Goal: Task Accomplishment & Management: Manage account settings

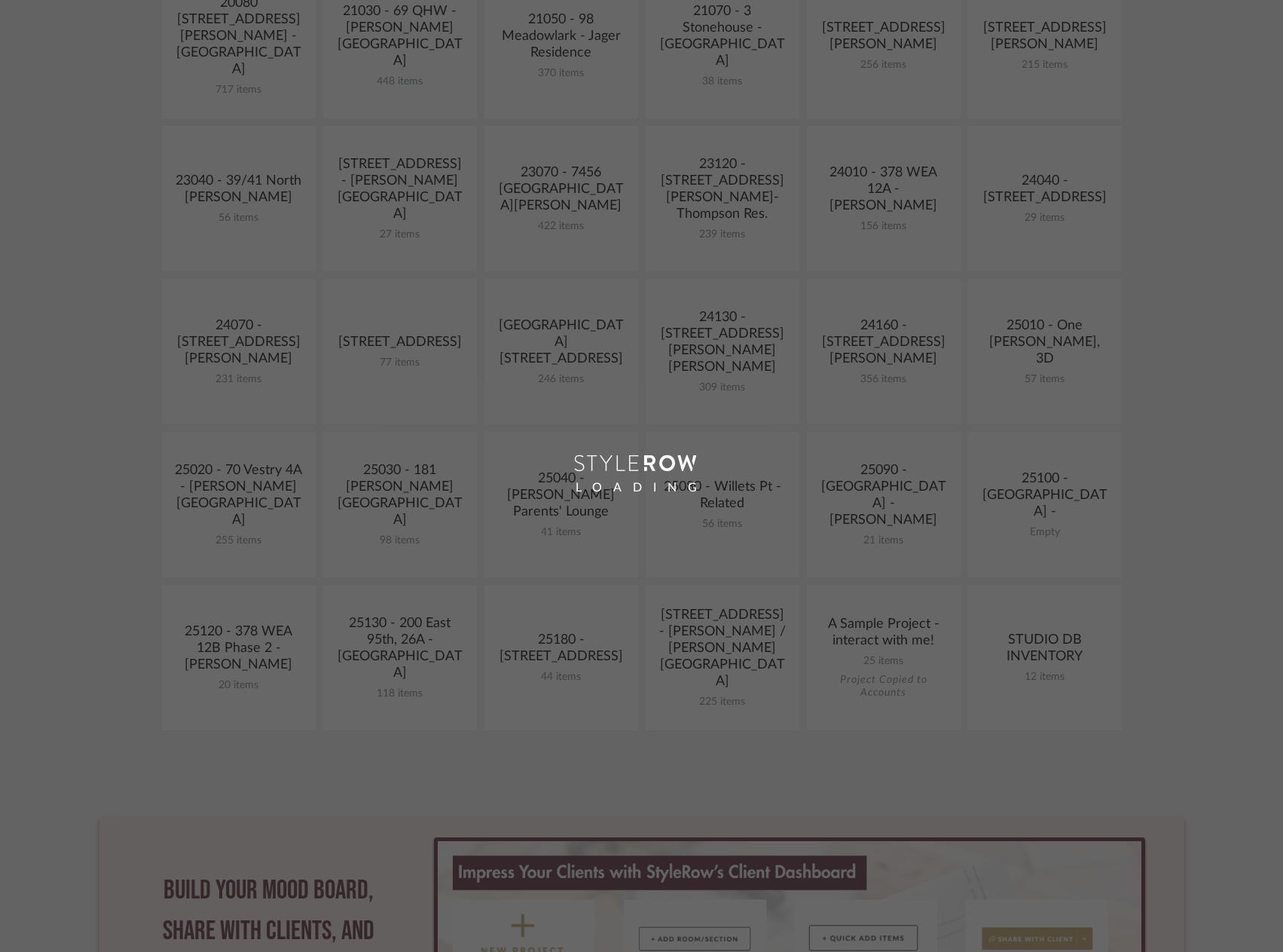
scroll to position [452, 0]
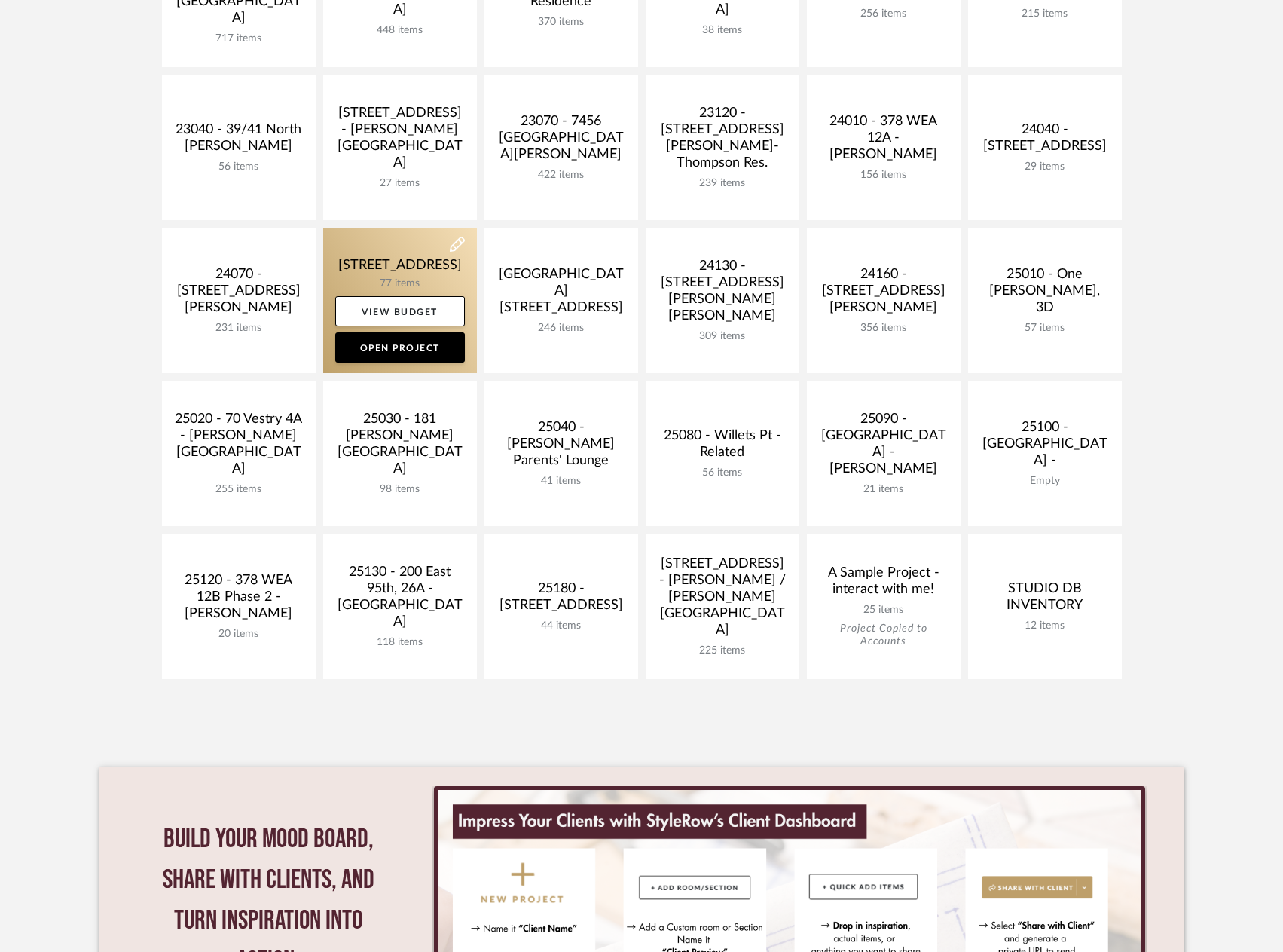
click at [410, 255] on link at bounding box center [399, 299] width 153 height 145
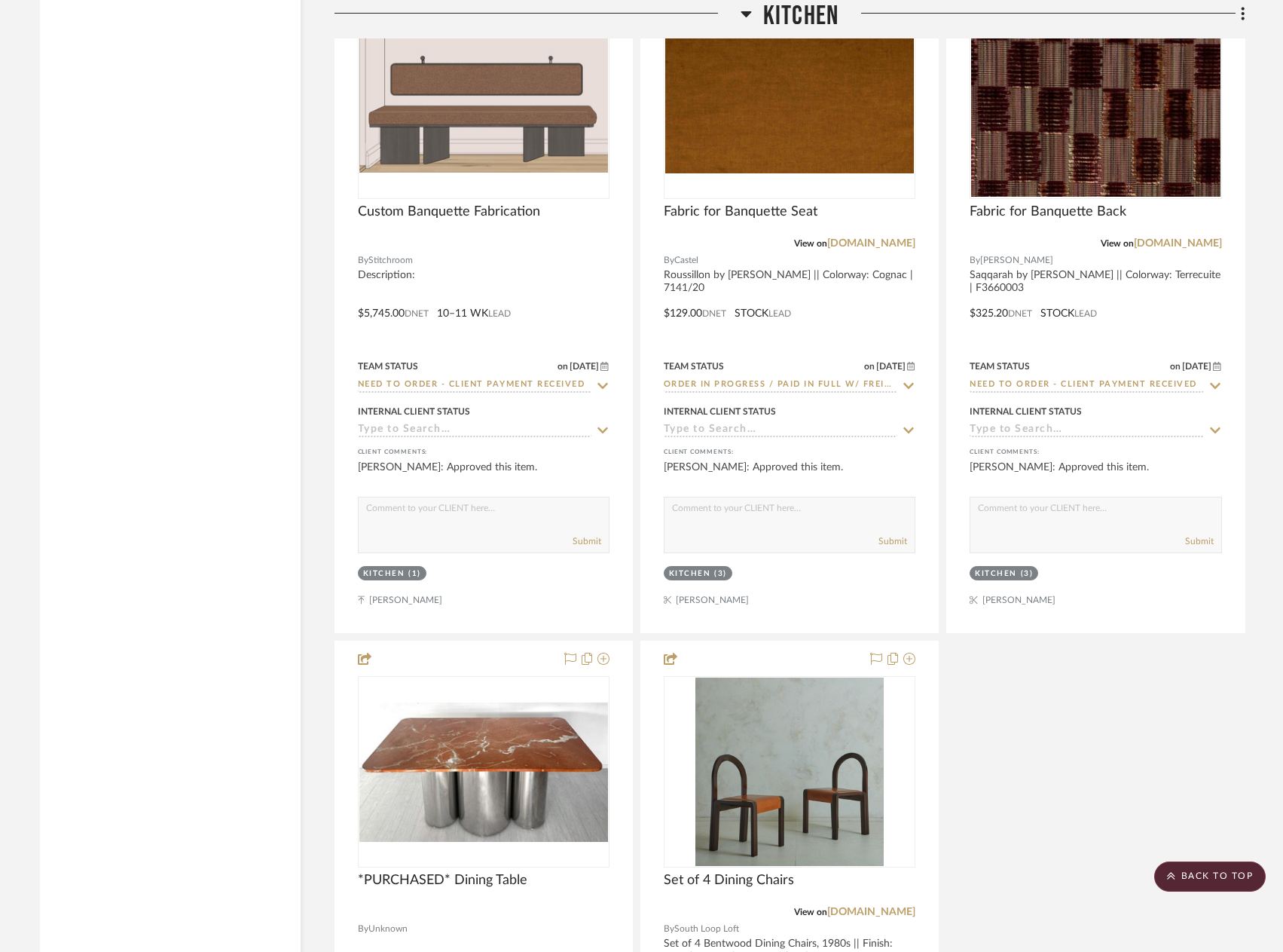
scroll to position [4488, 0]
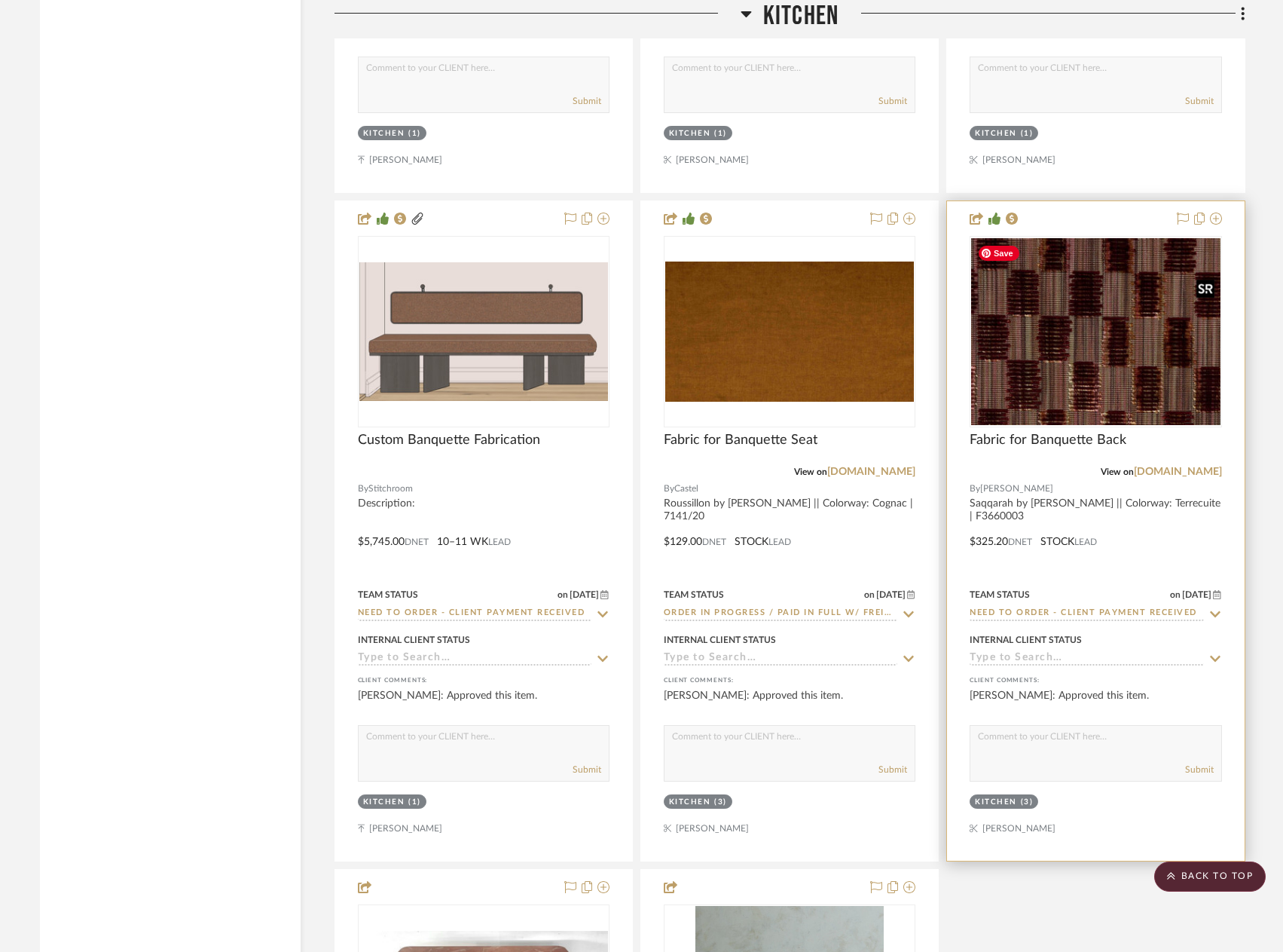
click at [0, 0] on img at bounding box center [0, 0] width 0 height 0
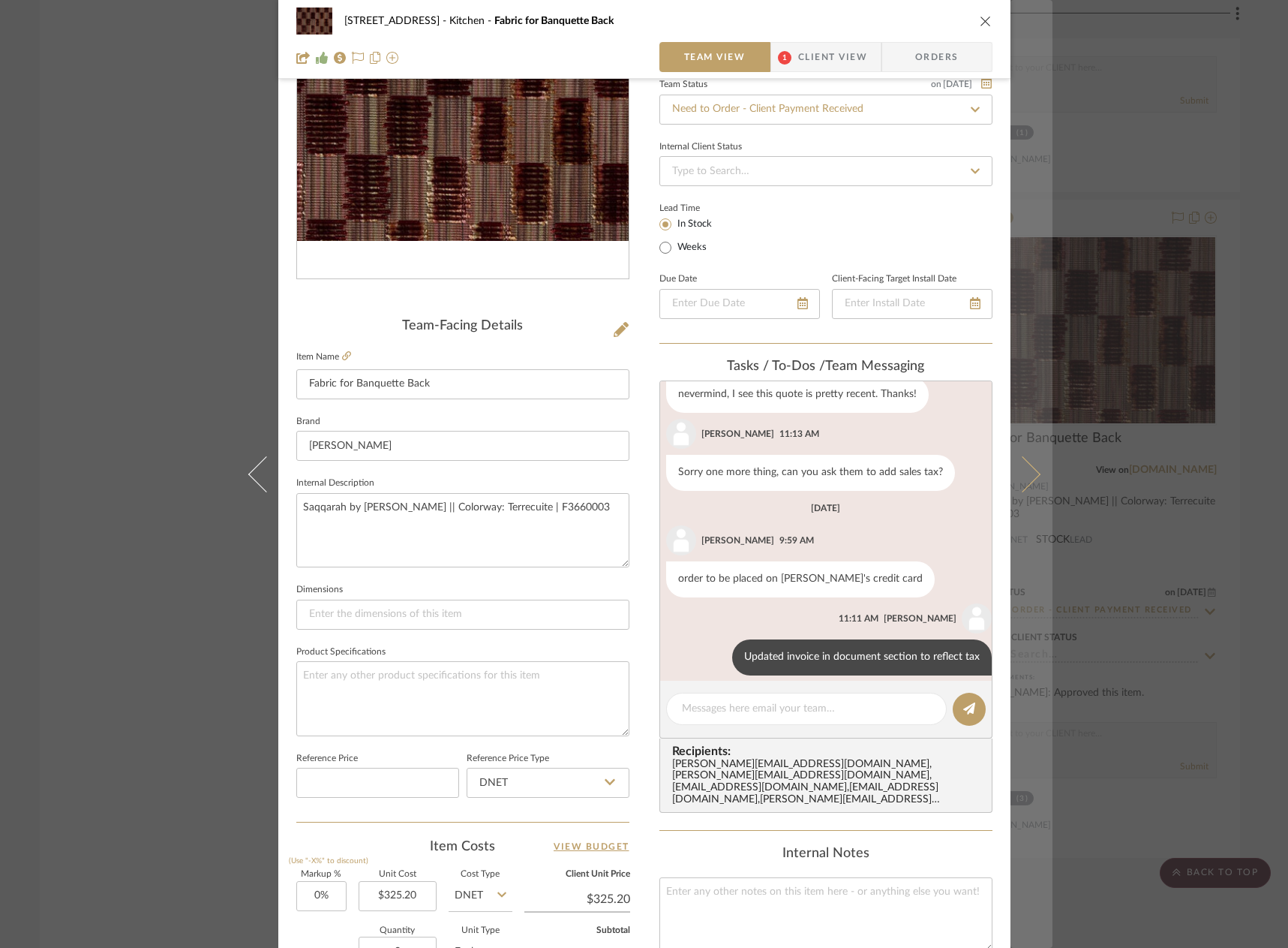
scroll to position [270, 0]
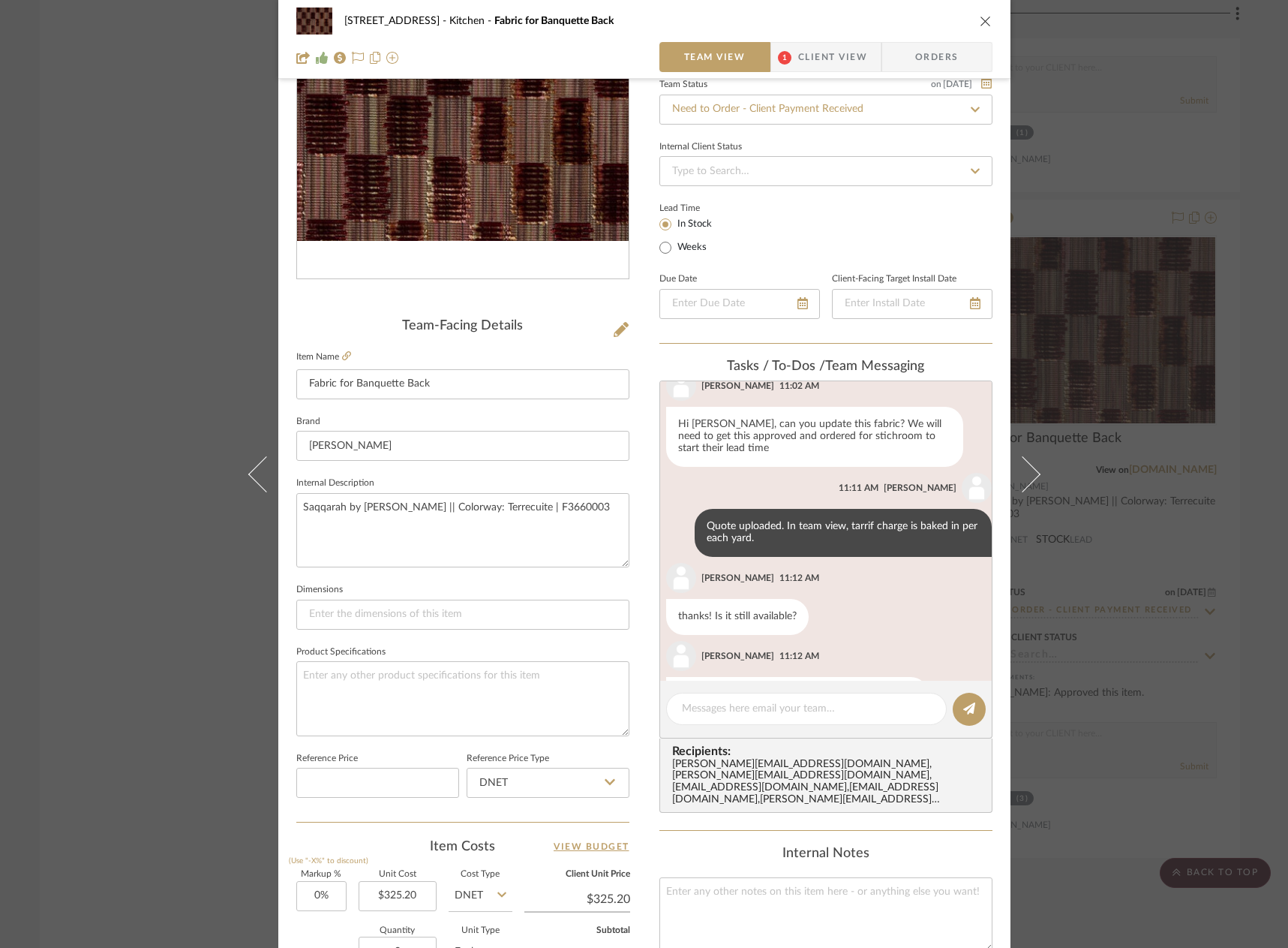
click at [1265, 138] on div "24080 - [STREET_ADDRESS] Kitchen Fabric for Banquette Back Team View 1 Client V…" at bounding box center [644, 474] width 1288 height 948
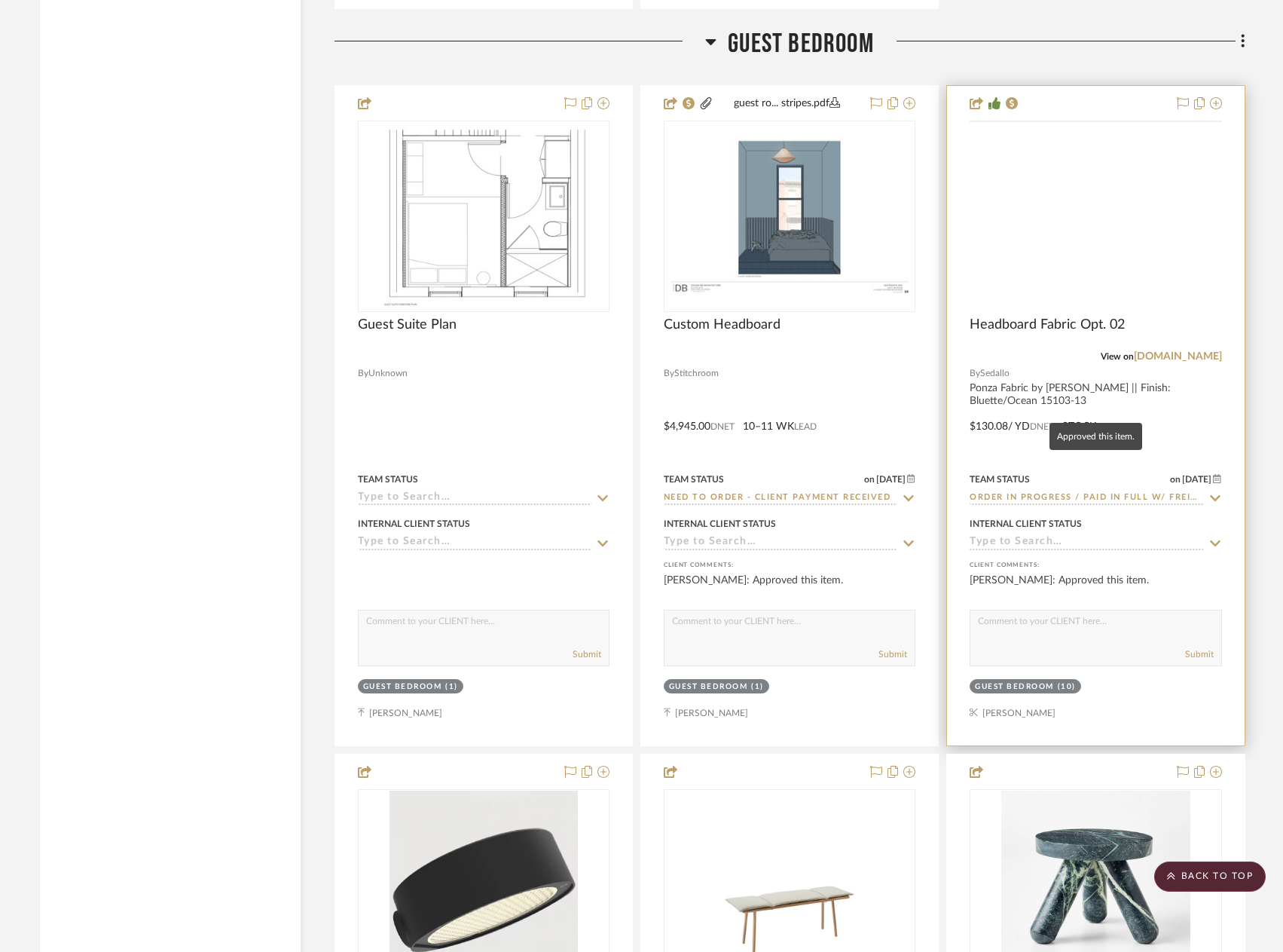
scroll to position [8935, 0]
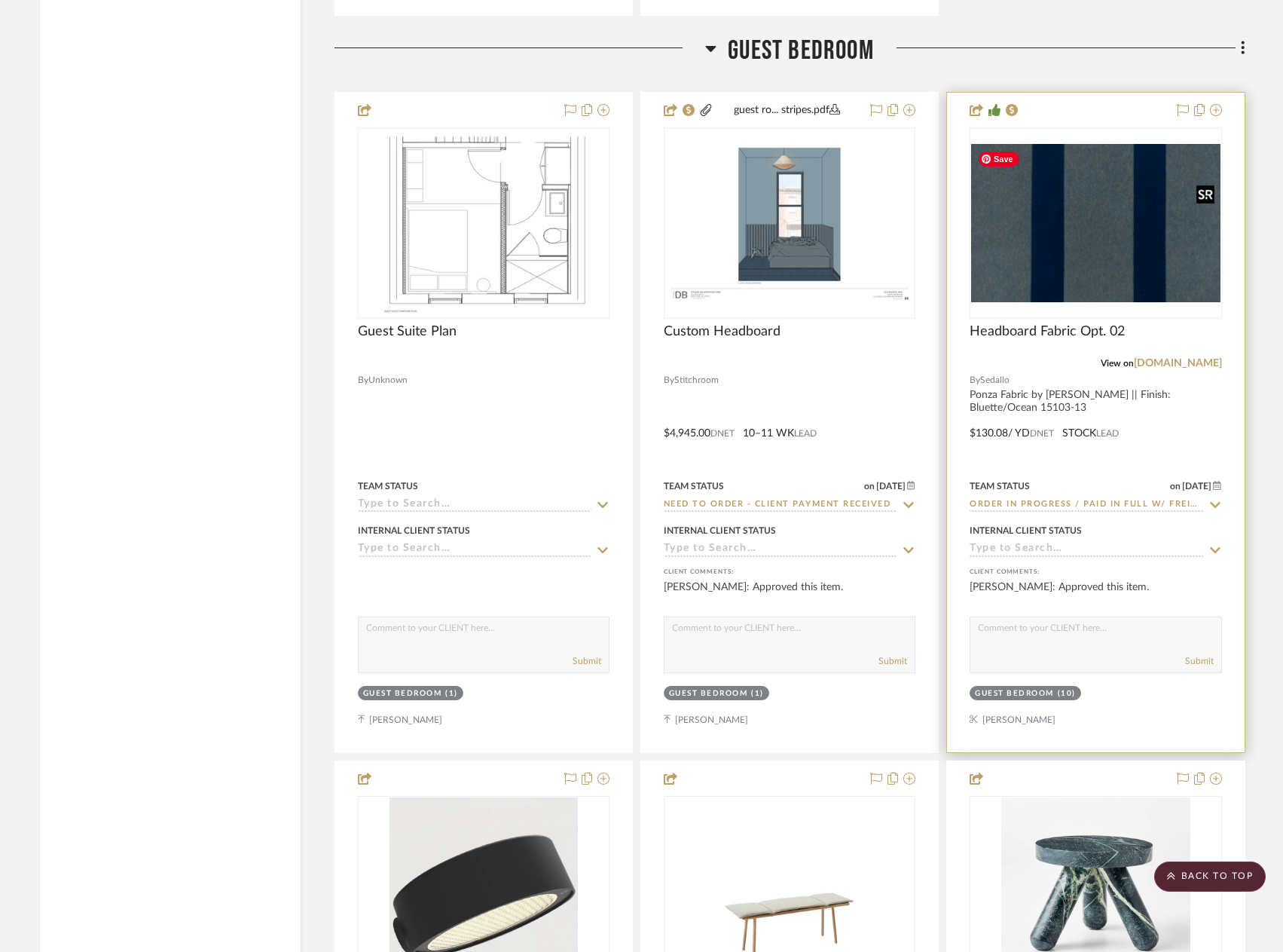
click at [1115, 254] on img "0" at bounding box center [1096, 222] width 248 height 158
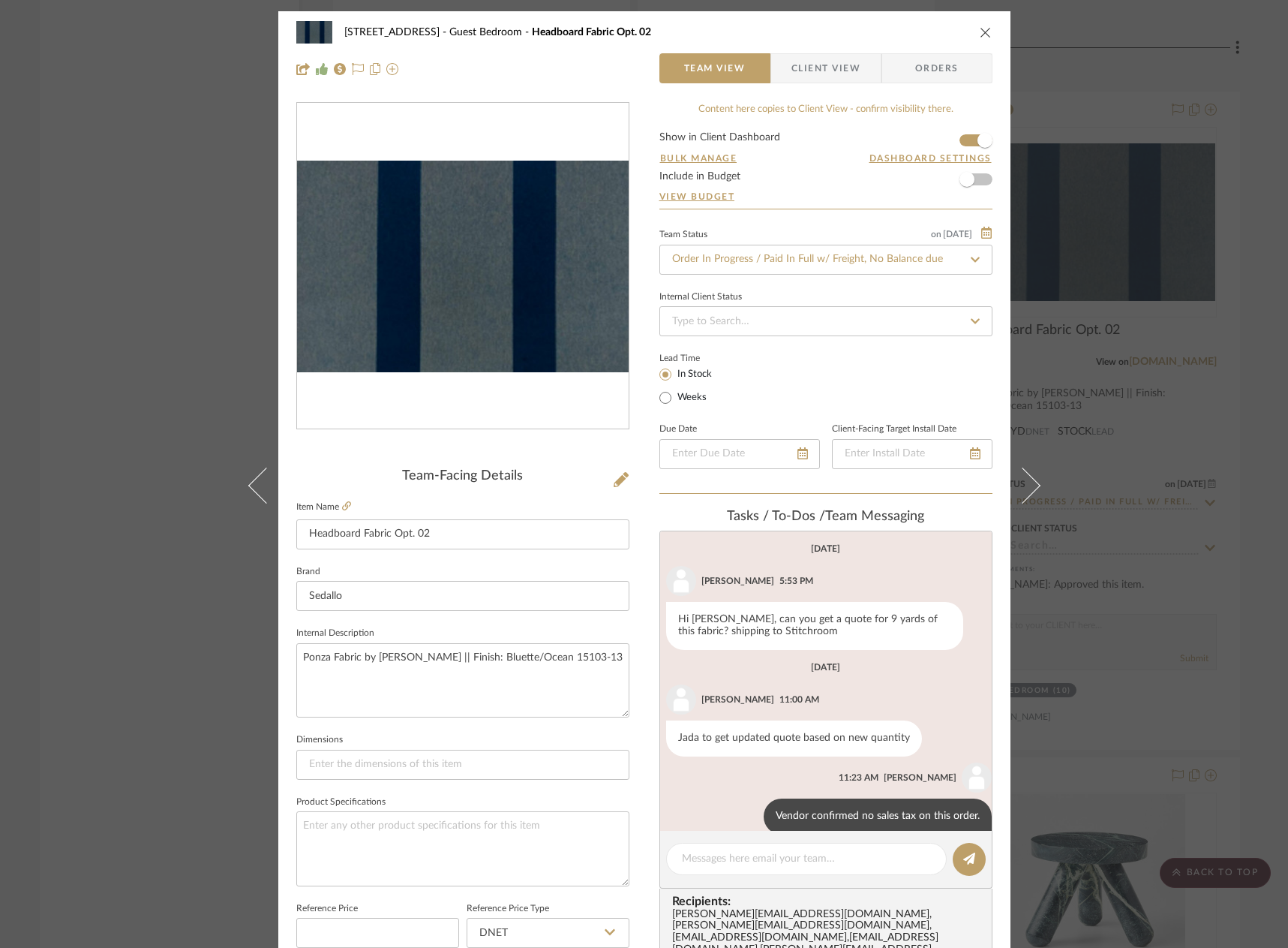
scroll to position [218, 0]
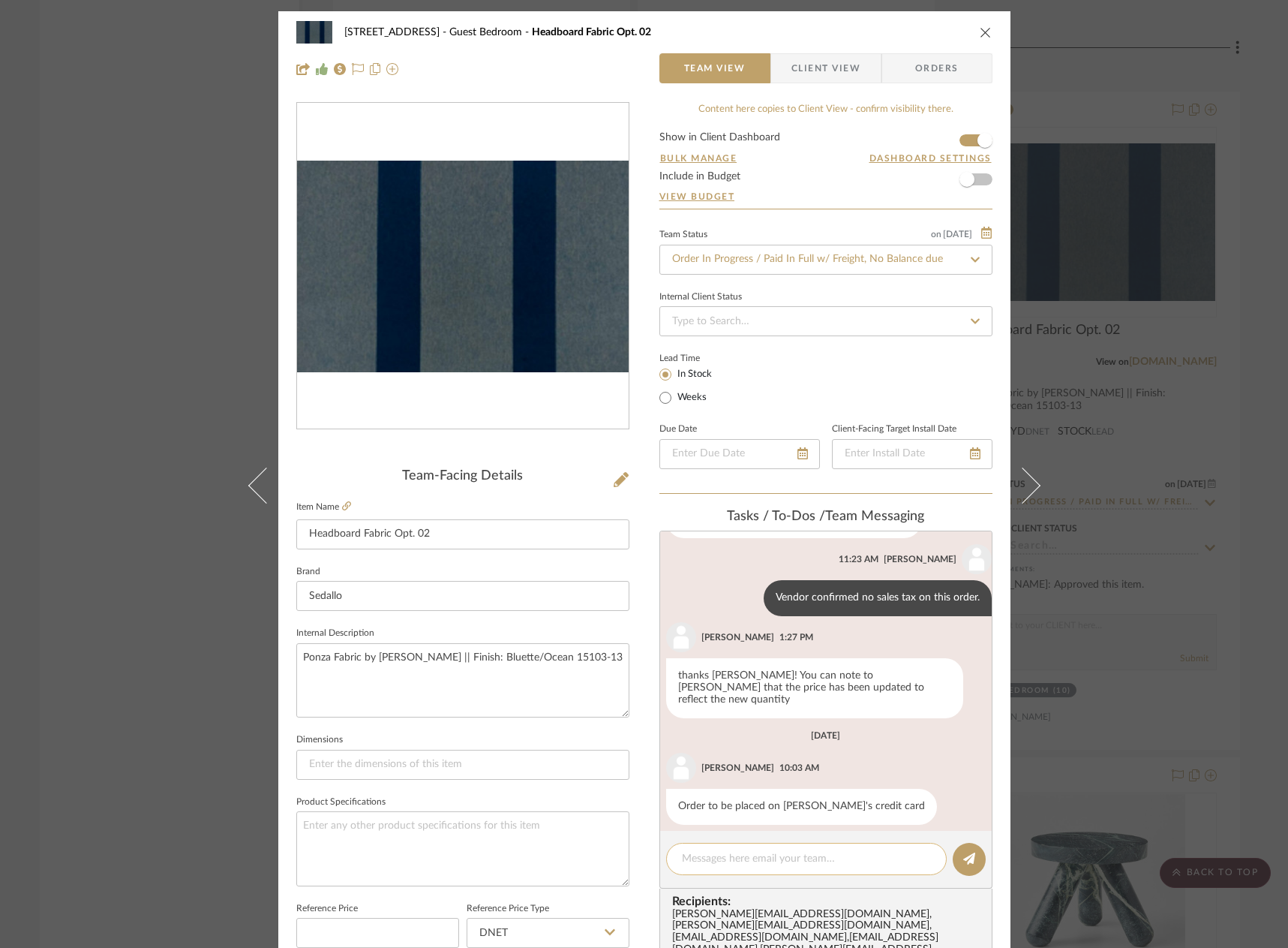
click at [758, 852] on textarea at bounding box center [806, 859] width 249 height 16
paste textarea "[URL][DOMAIN_NAME]"
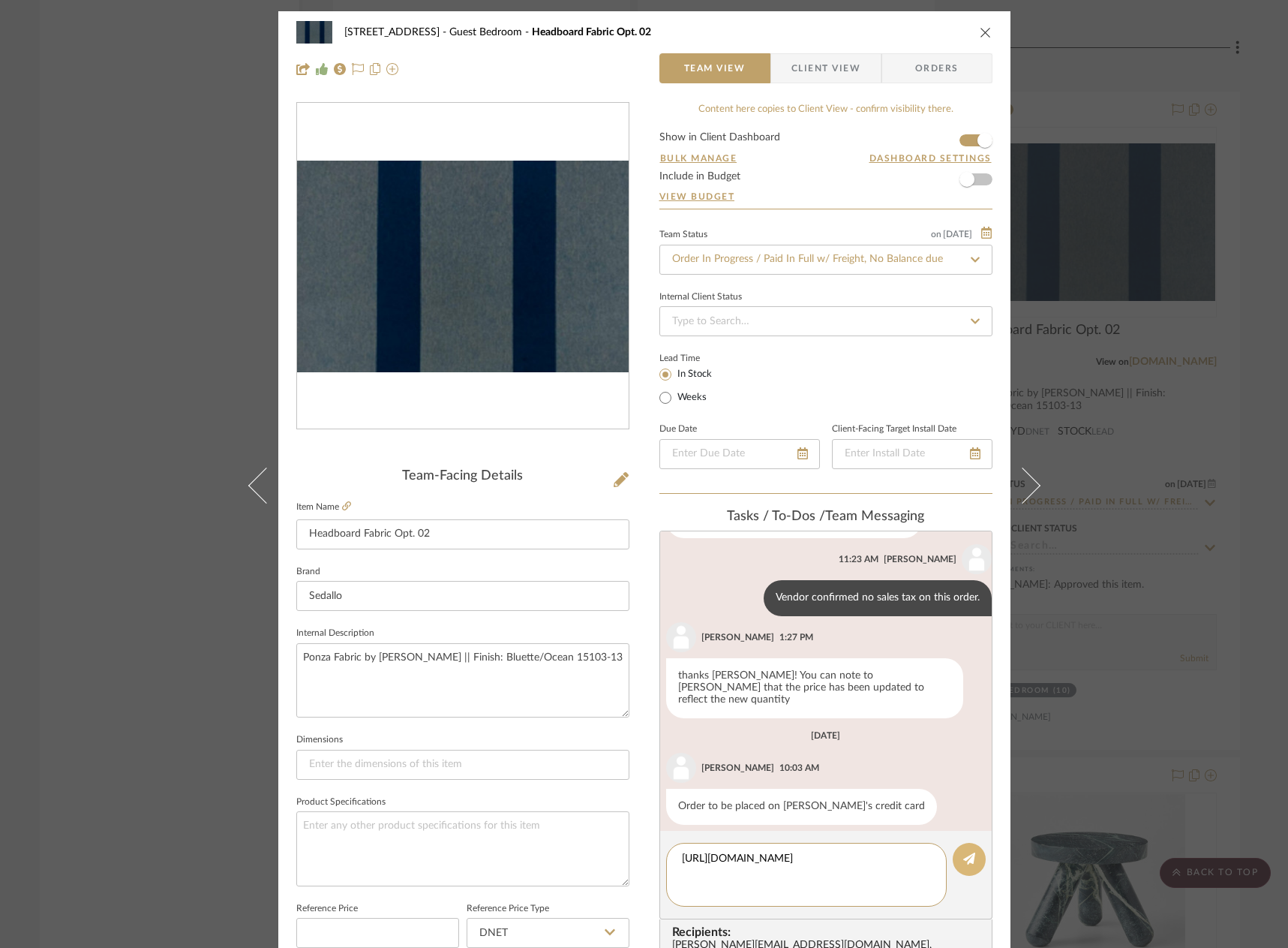
type textarea "[URL][DOMAIN_NAME]"
click at [955, 848] on button at bounding box center [969, 859] width 33 height 33
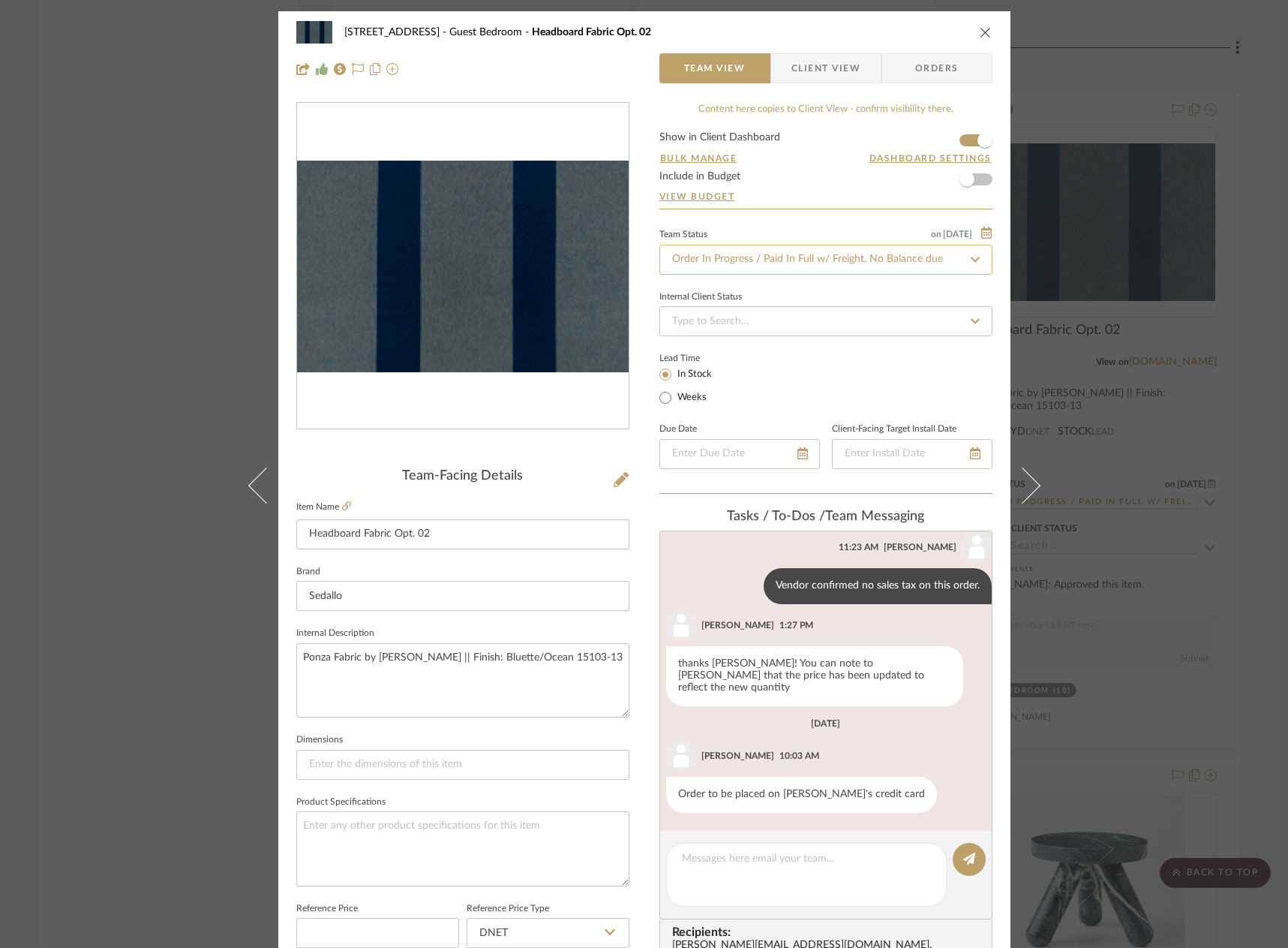
scroll to position [322, 0]
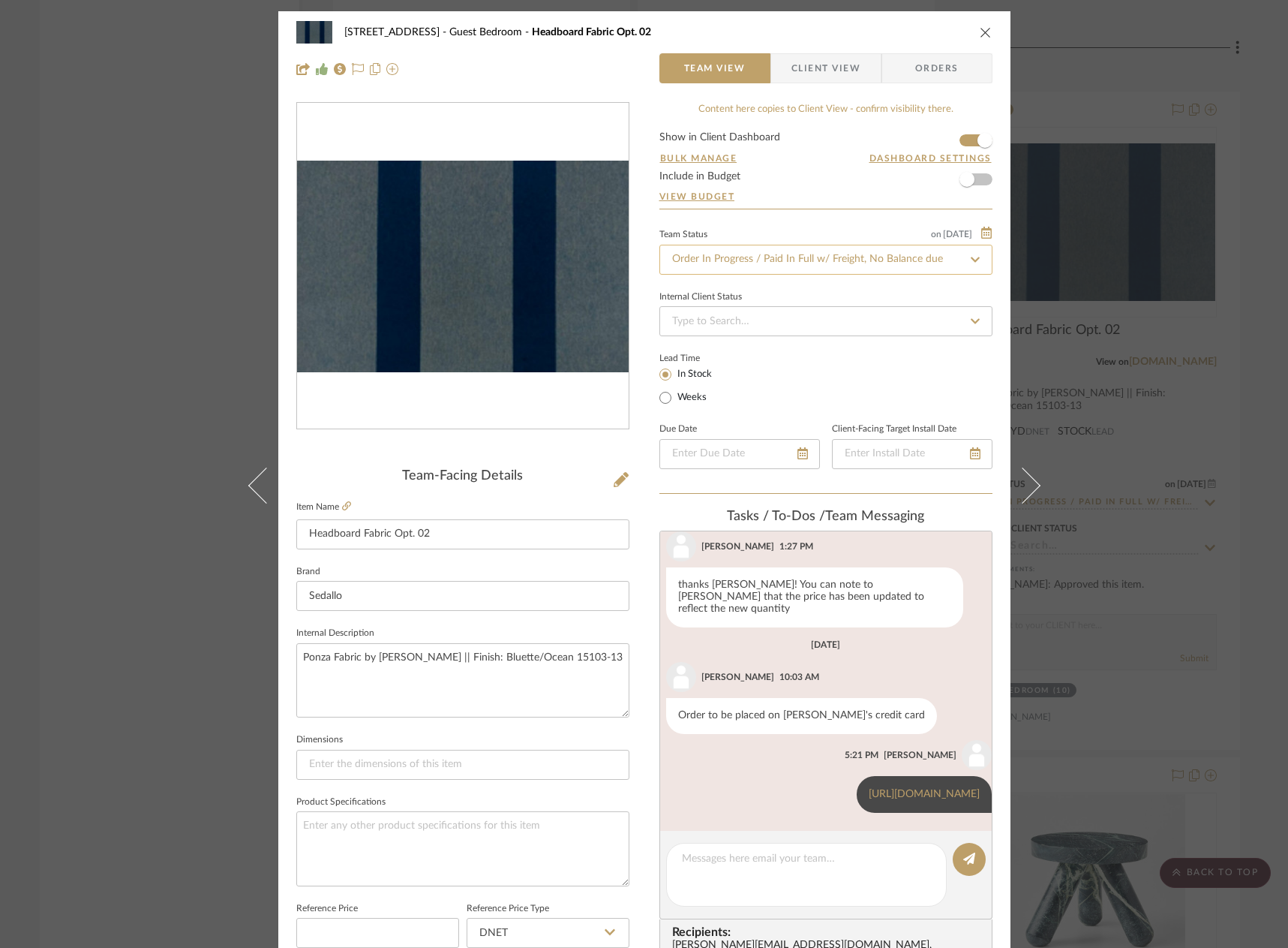
click at [801, 253] on input "Order In Progress / Paid In Full w/ Freight, No Balance due" at bounding box center [826, 259] width 333 height 30
click at [695, 301] on span "Shipped" at bounding box center [688, 299] width 37 height 11
type input "Shipped"
drag, startPoint x: 1181, startPoint y: 31, endPoint x: 1024, endPoint y: 91, distance: 168.1
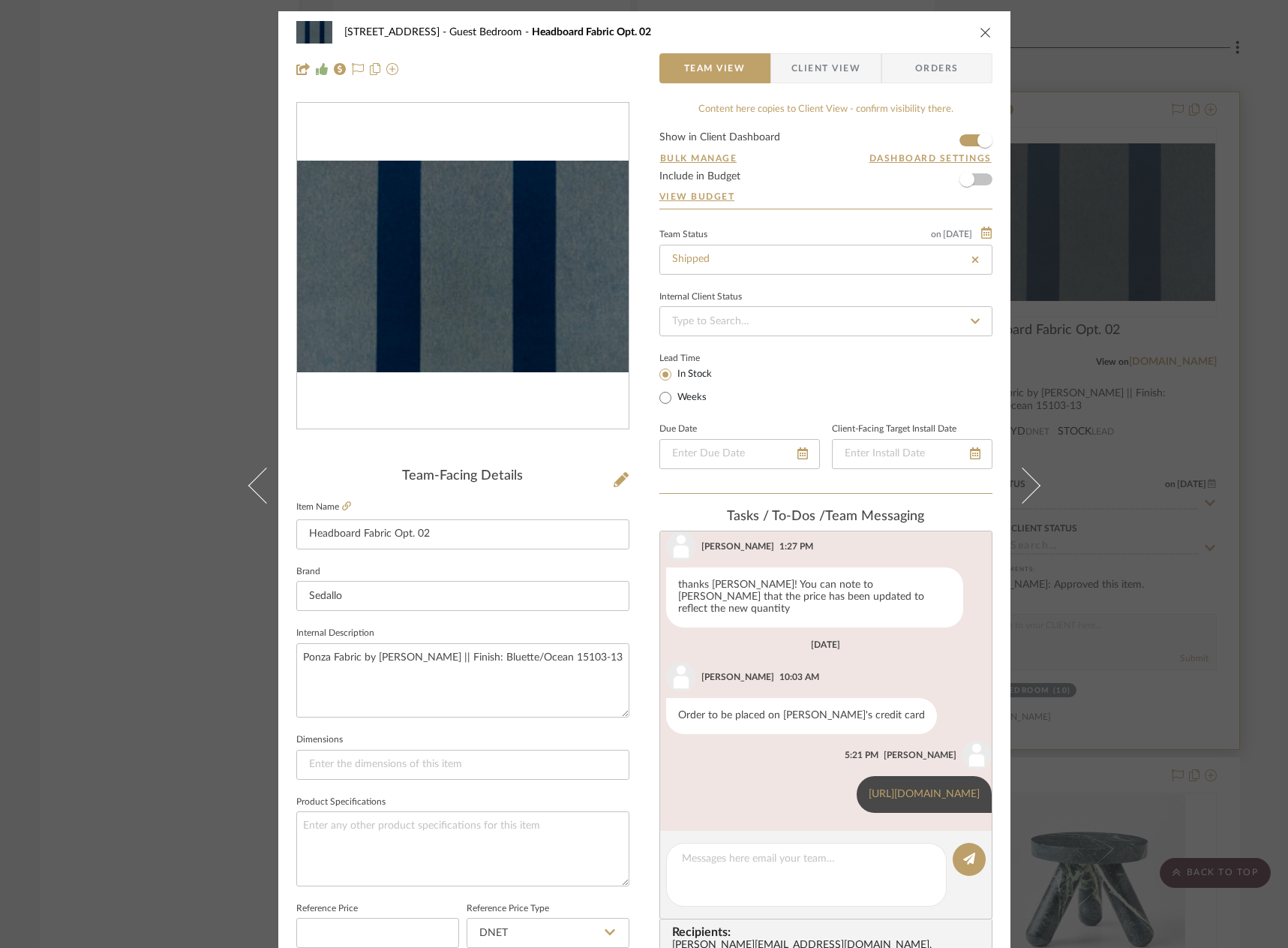
click at [1178, 32] on div "24080 - [STREET_ADDRESS] Guest Bedroom Headboard Fabric Opt. 02 Team View Clien…" at bounding box center [644, 474] width 1288 height 948
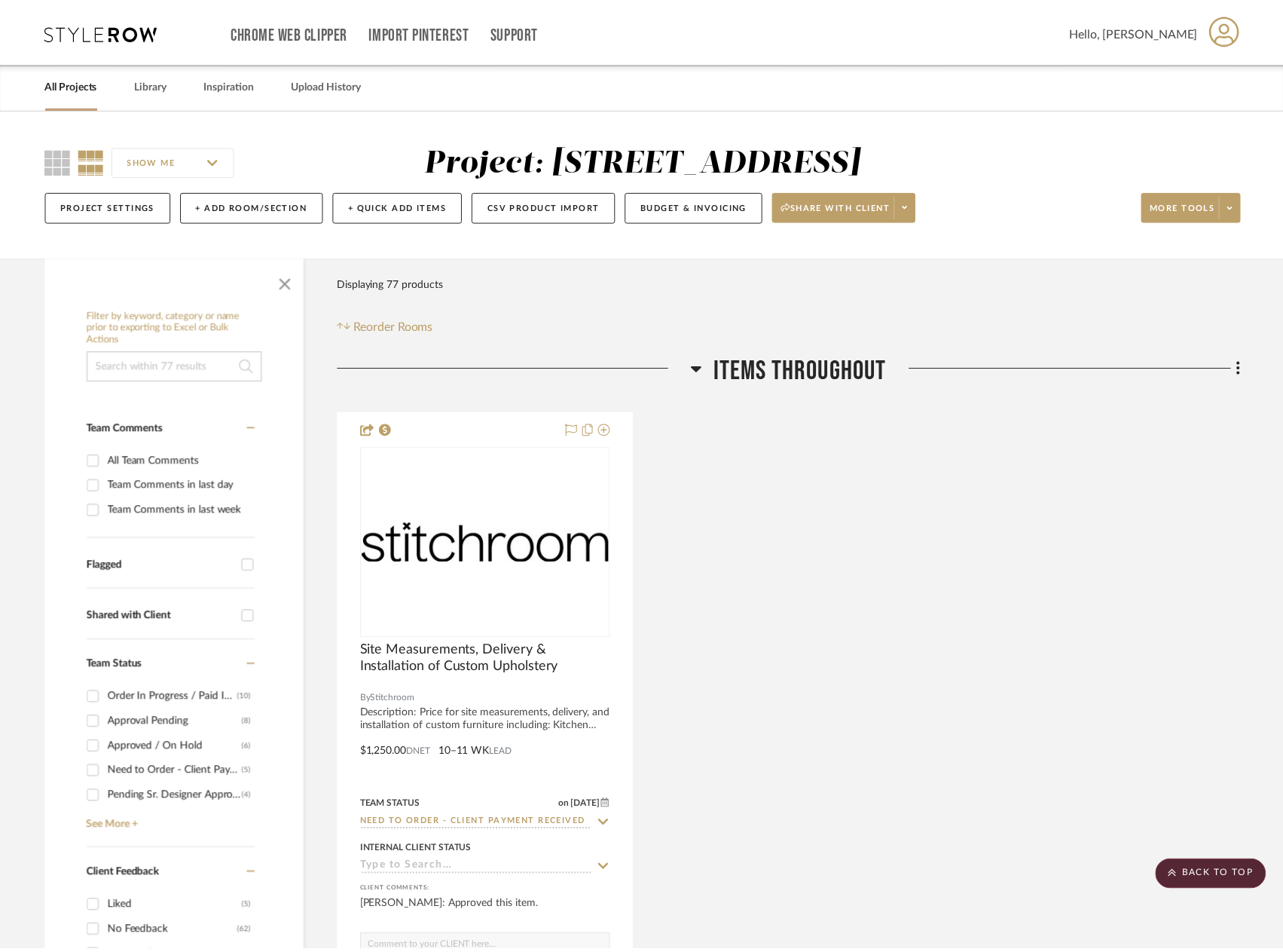
scroll to position [8935, 0]
